Goal: Transaction & Acquisition: Purchase product/service

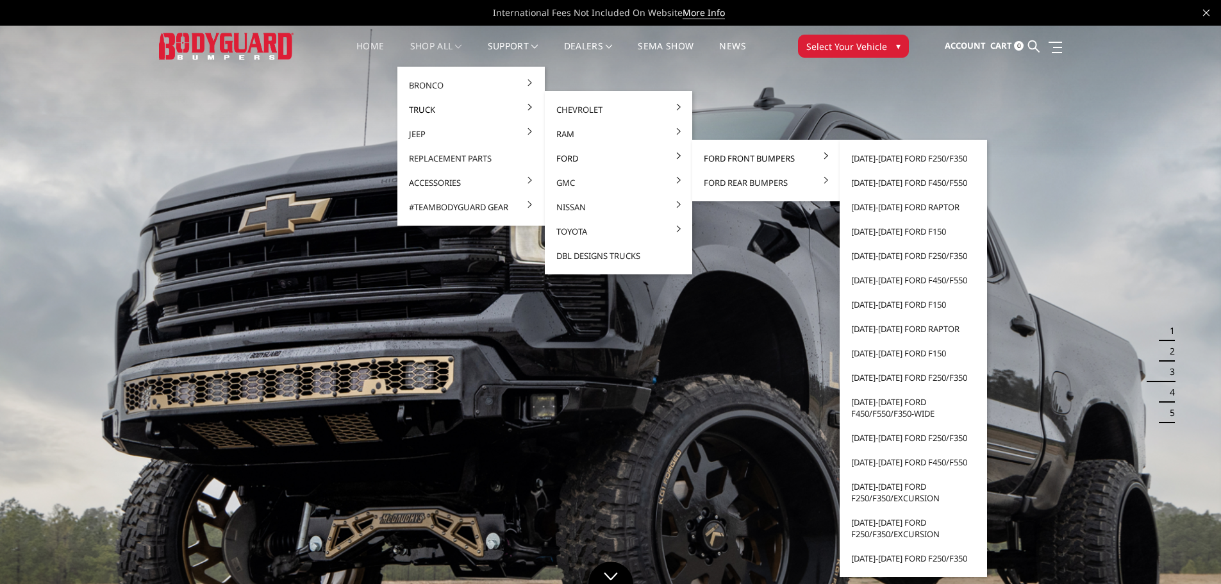
click at [732, 161] on link "Ford Front Bumpers" at bounding box center [765, 158] width 137 height 24
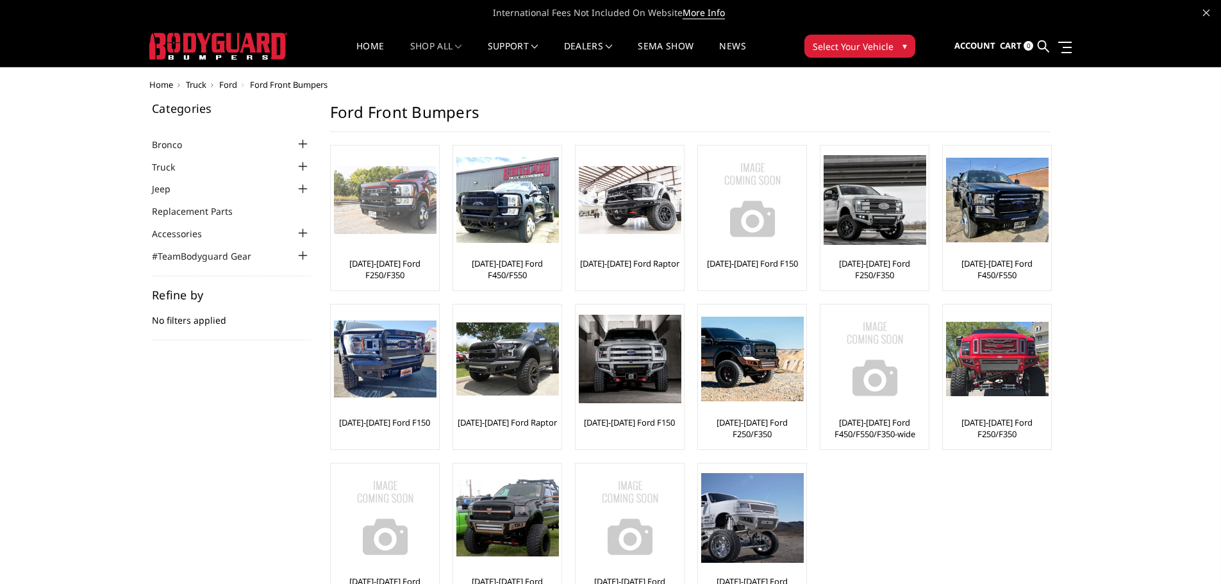
click at [404, 258] on link "[DATE]-[DATE] Ford F250/F350" at bounding box center [385, 269] width 102 height 23
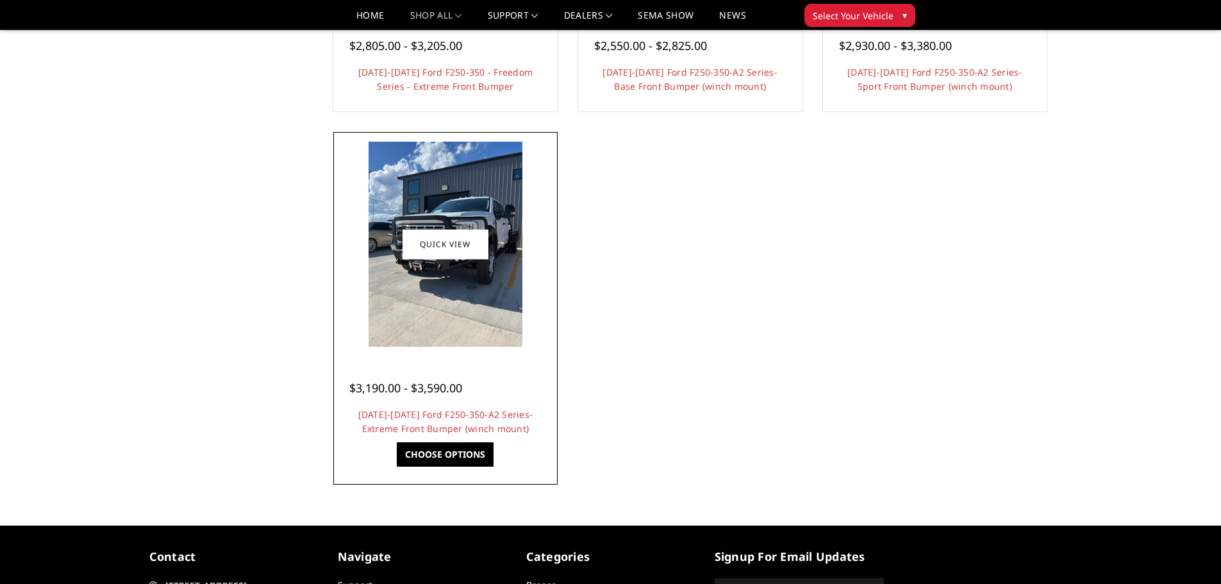
scroll to position [1089, 0]
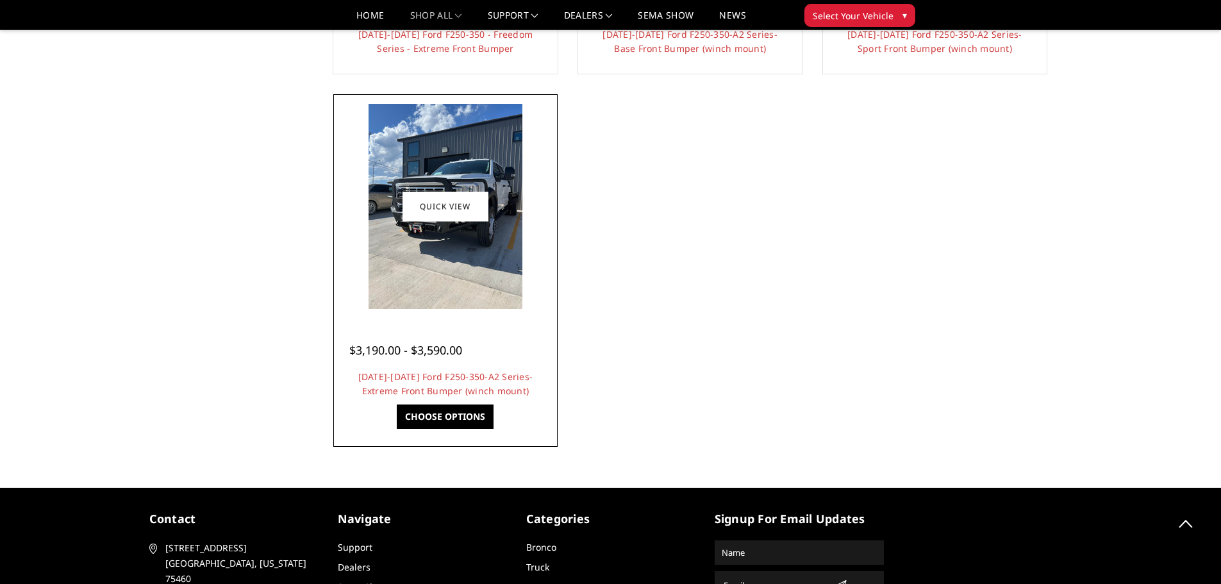
click at [451, 349] on span "$3,190.00 - $3,590.00" at bounding box center [405, 349] width 113 height 15
click at [474, 308] on img at bounding box center [445, 206] width 154 height 205
